Goal: Transaction & Acquisition: Purchase product/service

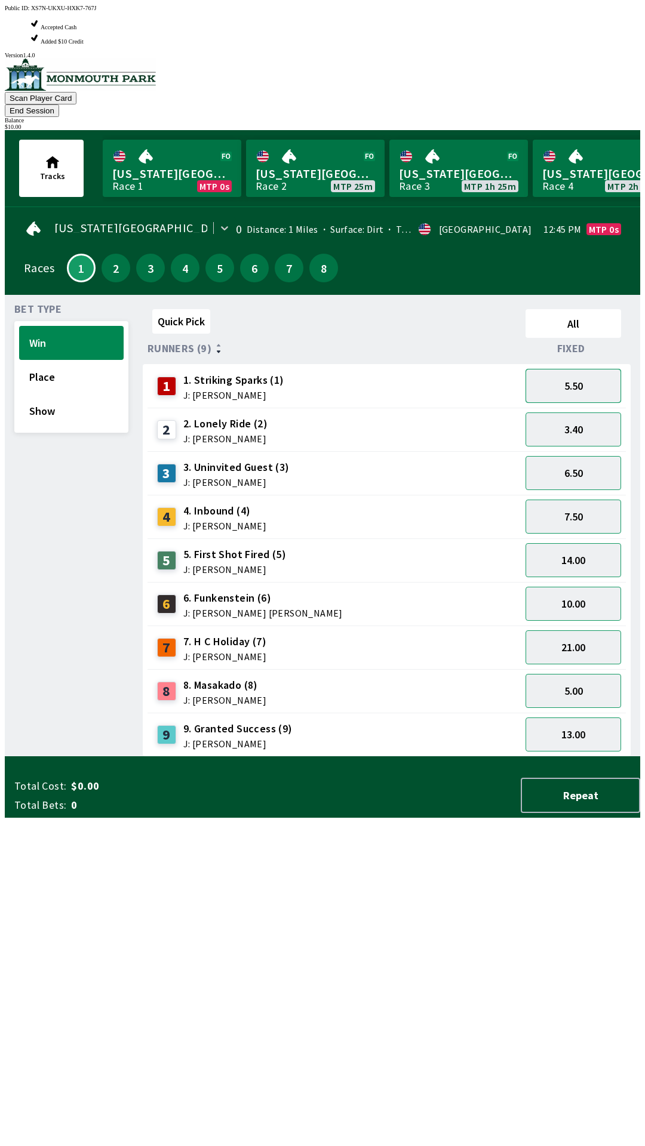
click at [591, 369] on button "5.50" at bounding box center [573, 386] width 96 height 34
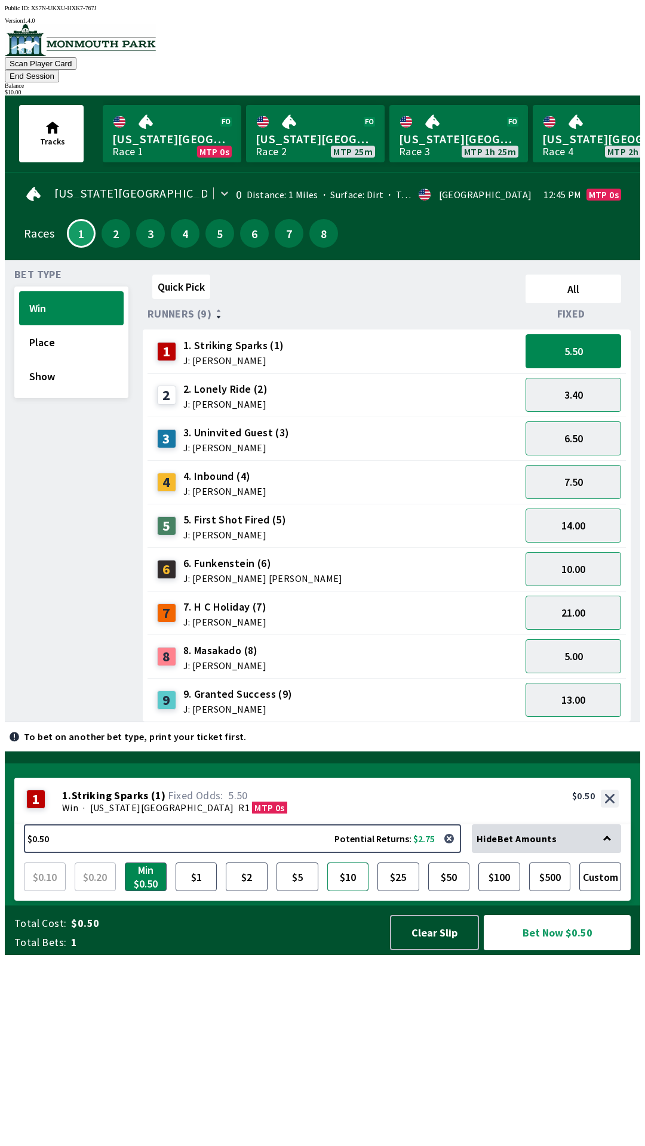
click at [347, 892] on button "$10" at bounding box center [348, 877] width 42 height 29
click at [593, 339] on button "5.50" at bounding box center [573, 351] width 96 height 34
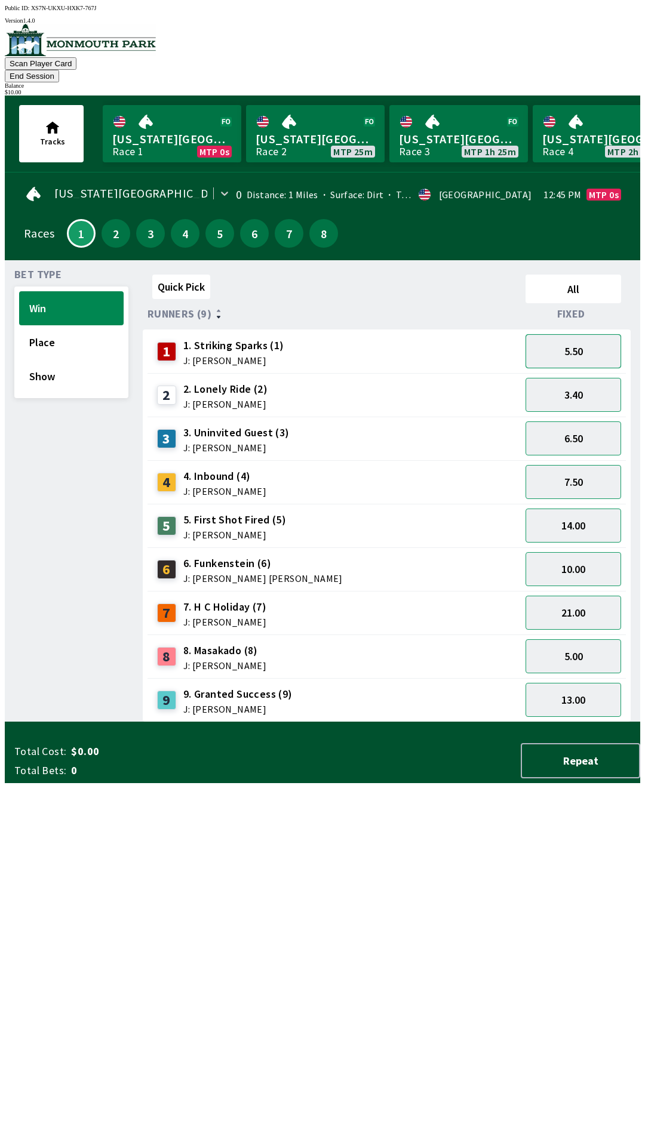
scroll to position [1, 0]
click at [589, 343] on button "5.50" at bounding box center [573, 351] width 96 height 34
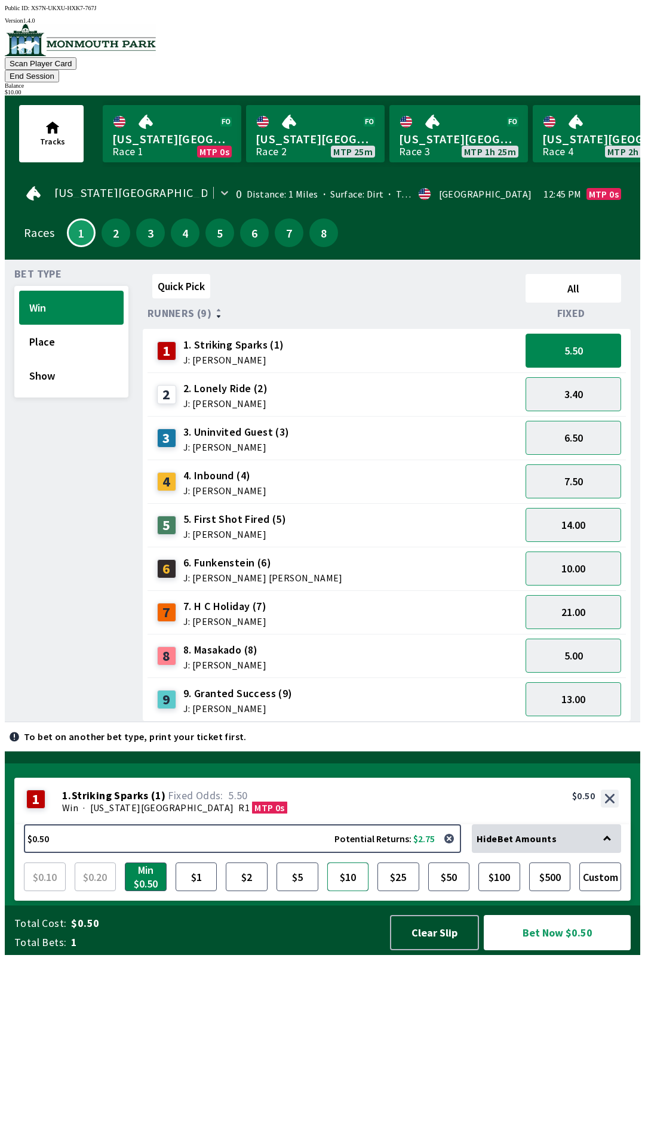
click at [346, 892] on button "$10" at bounding box center [348, 877] width 42 height 29
click at [583, 343] on button "5.50" at bounding box center [573, 351] width 96 height 34
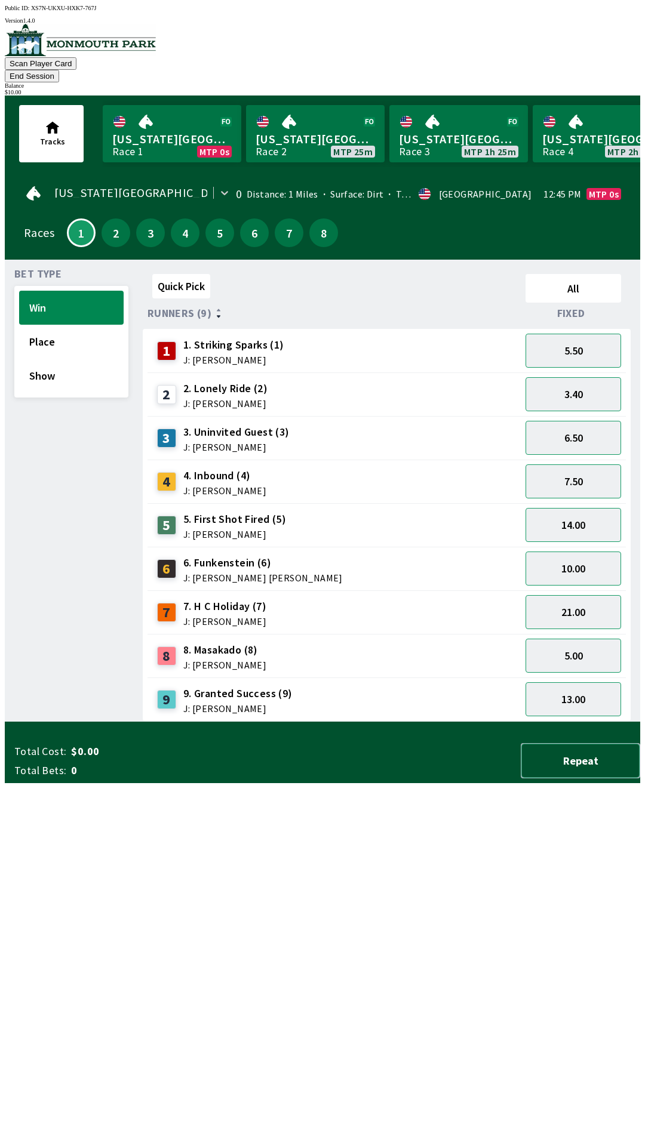
click at [568, 779] on button "Repeat" at bounding box center [580, 760] width 119 height 35
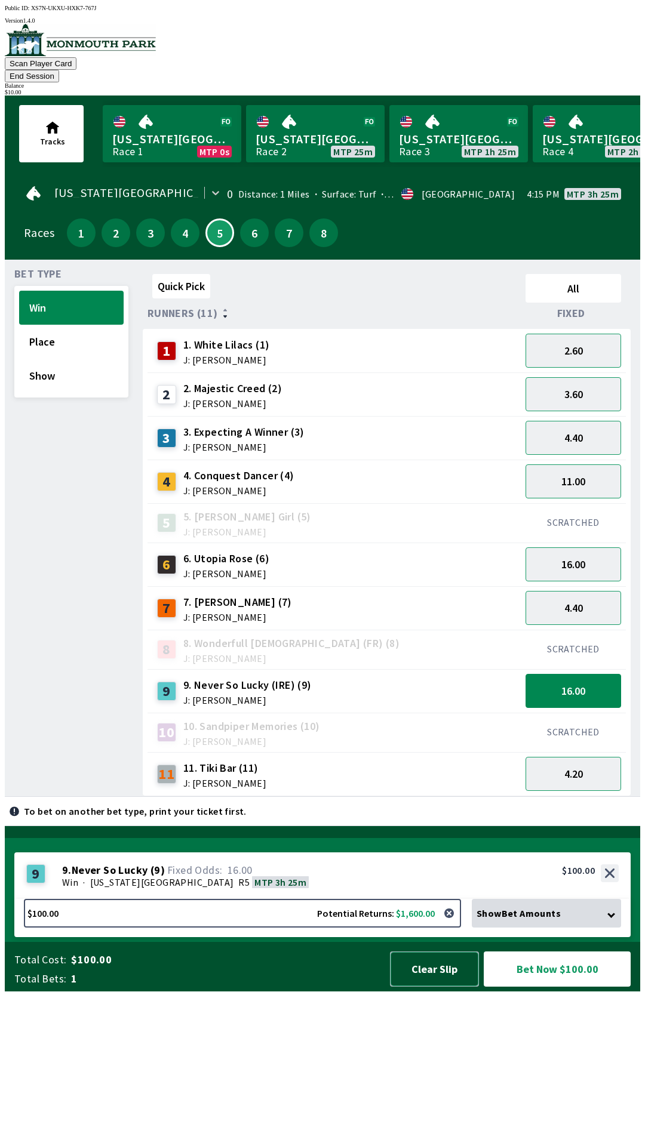
click at [441, 987] on button "Clear Slip" at bounding box center [434, 969] width 89 height 35
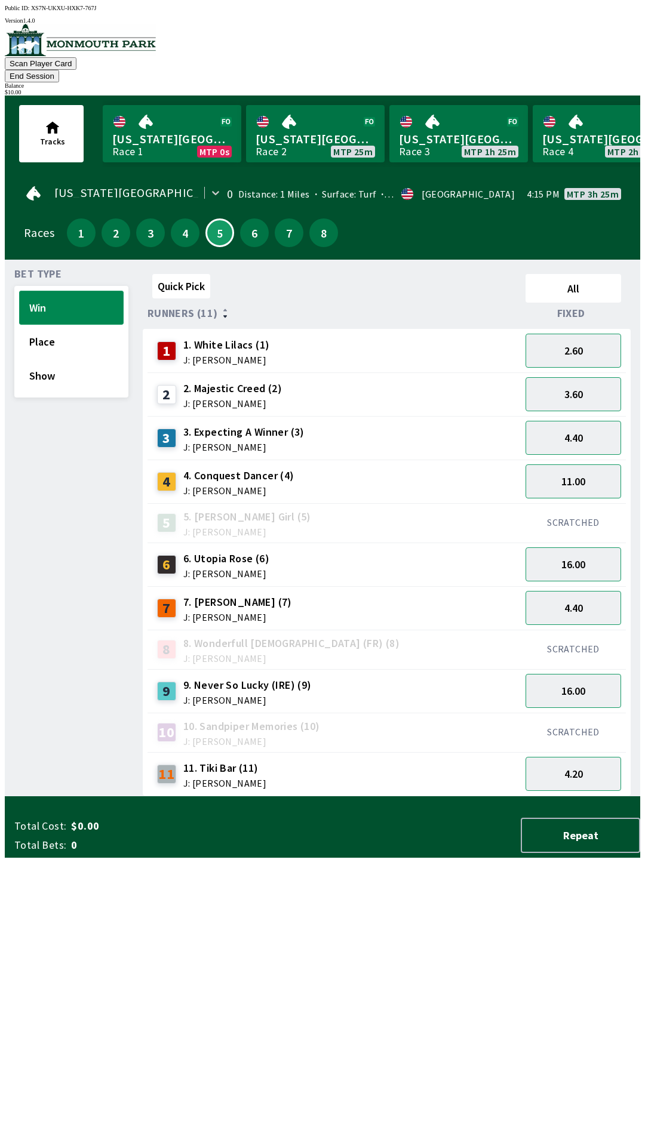
click at [87, 299] on button "Win" at bounding box center [71, 308] width 104 height 34
click at [76, 220] on button "1" at bounding box center [81, 233] width 29 height 29
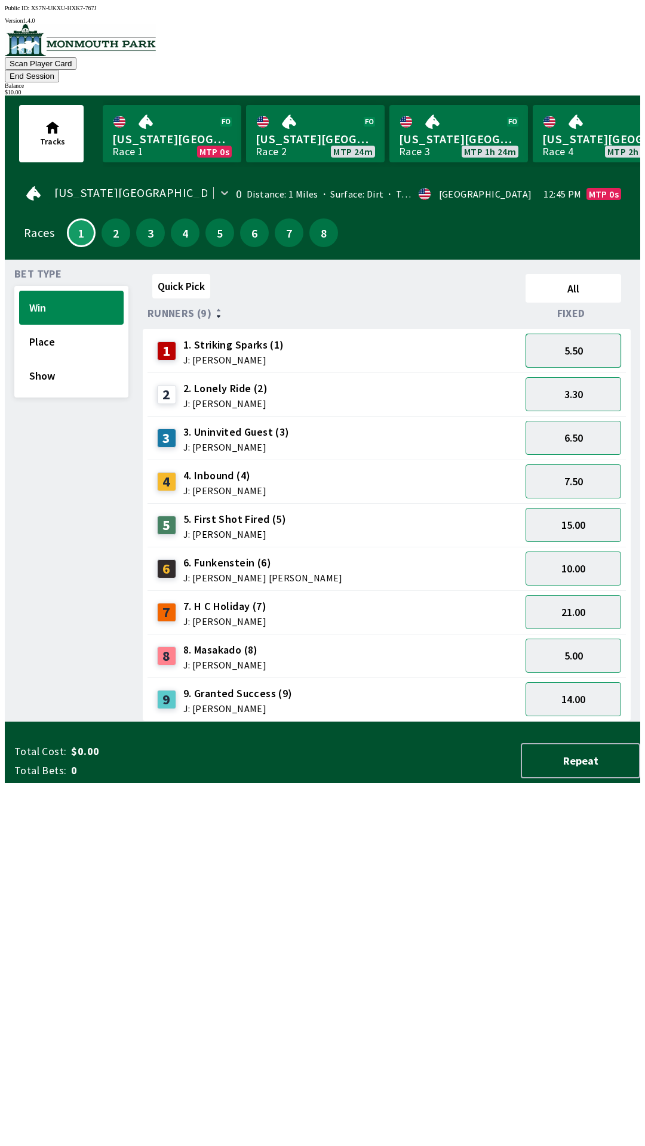
click at [604, 338] on button "5.50" at bounding box center [573, 351] width 96 height 34
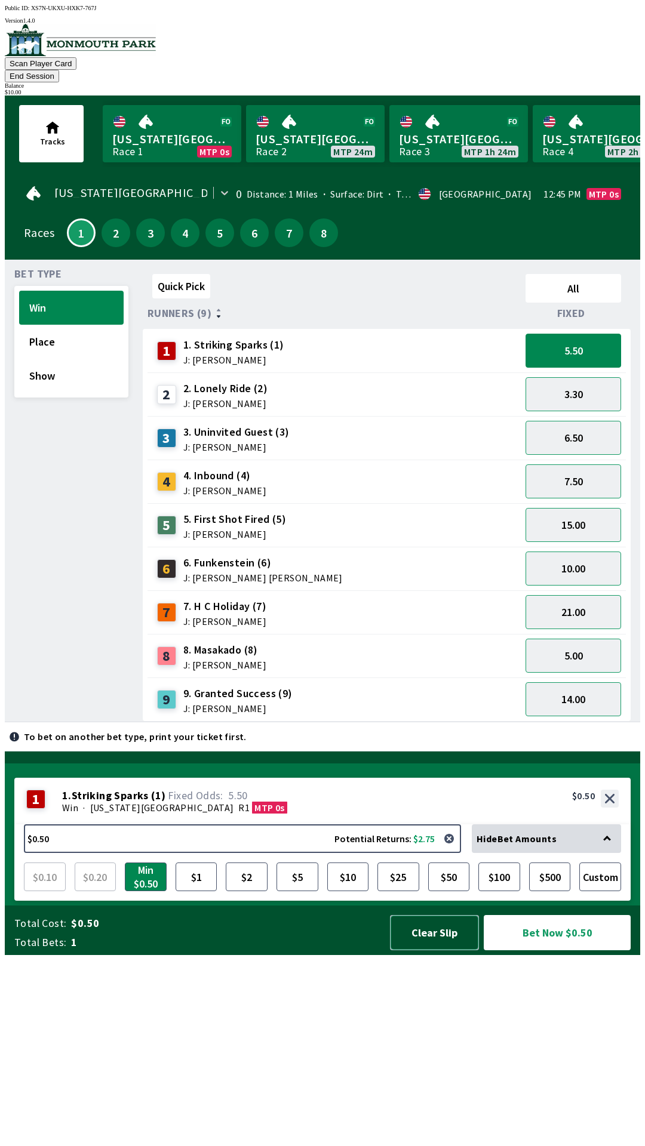
click at [445, 951] on button "Clear Slip" at bounding box center [434, 932] width 89 height 35
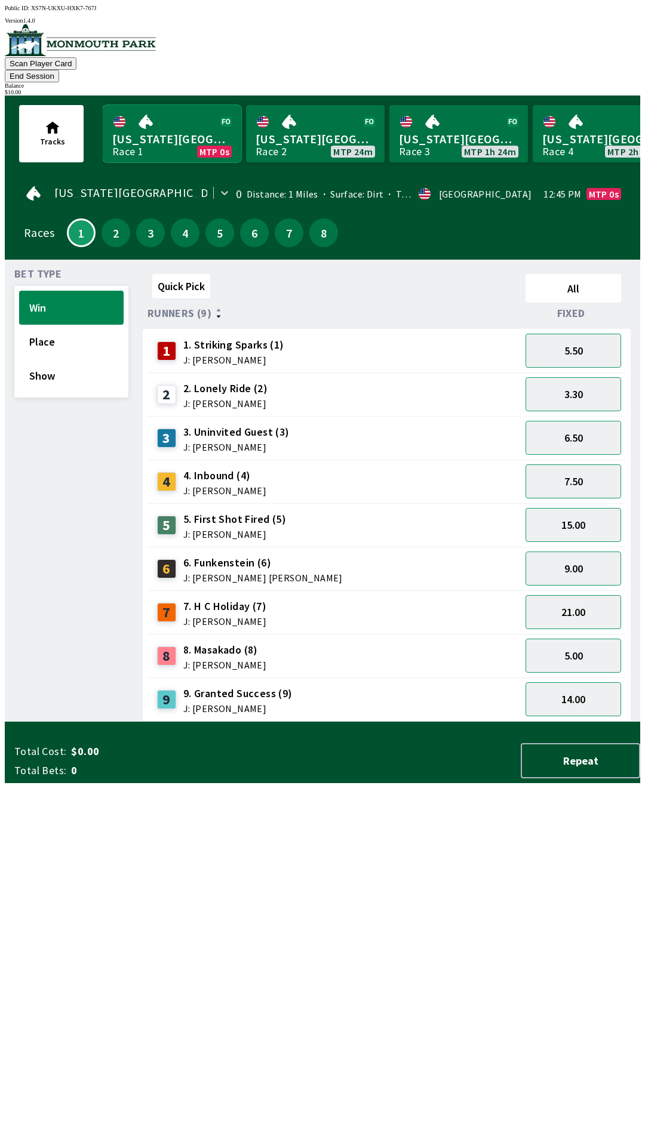
click at [197, 123] on link "[US_STATE] Park Race 1 MTP 0s" at bounding box center [172, 133] width 139 height 57
click at [80, 303] on button "Win" at bounding box center [71, 308] width 104 height 34
click at [97, 333] on button "Place" at bounding box center [71, 342] width 104 height 34
click at [94, 291] on button "Win" at bounding box center [71, 308] width 104 height 34
click at [580, 334] on button "5.50" at bounding box center [573, 351] width 96 height 34
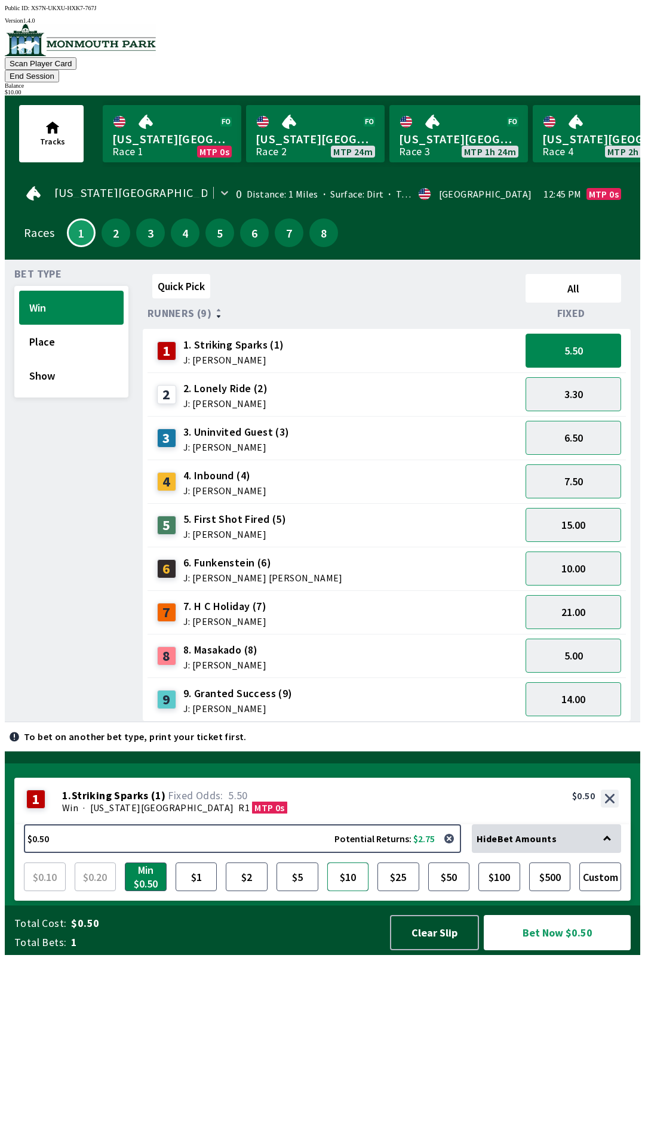
click at [349, 892] on button "$10" at bounding box center [348, 877] width 42 height 29
click at [580, 951] on button "Bet Now $10.00" at bounding box center [557, 932] width 147 height 35
